Goal: Transaction & Acquisition: Purchase product/service

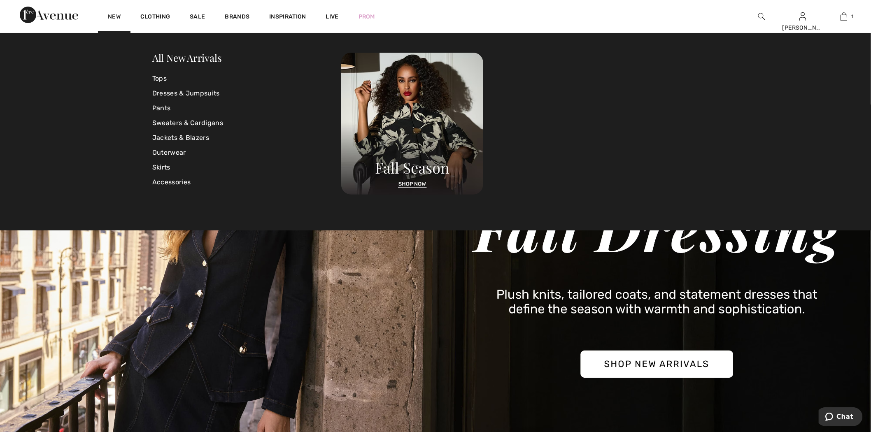
drag, startPoint x: 172, startPoint y: 59, endPoint x: 180, endPoint y: 47, distance: 14.7
click at [172, 59] on link "All New Arrivals" at bounding box center [186, 57] width 69 height 13
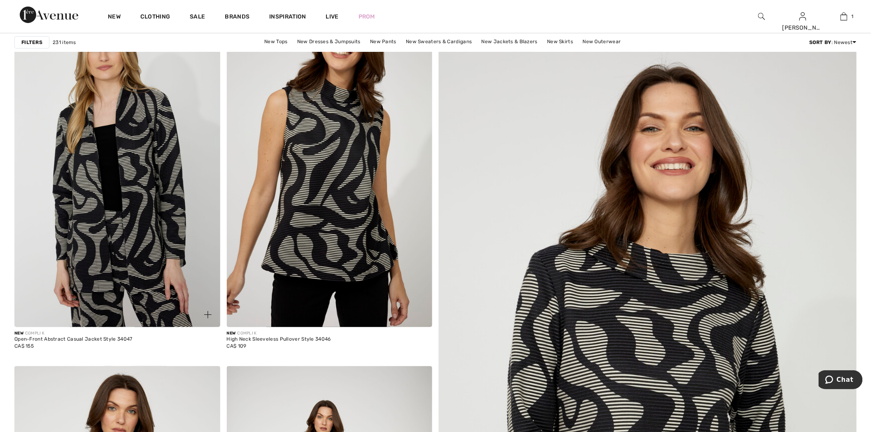
scroll to position [183, 0]
